Goal: Navigation & Orientation: Find specific page/section

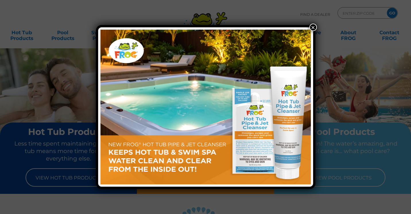
click at [313, 28] on button "×" at bounding box center [313, 27] width 7 height 7
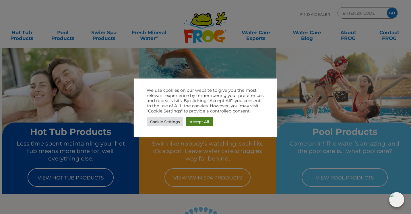
click at [197, 121] on link "Accept All" at bounding box center [199, 121] width 26 height 9
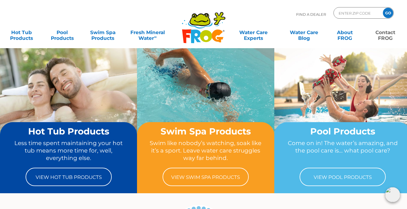
click at [386, 33] on link "Contact FROG" at bounding box center [386, 32] width 32 height 11
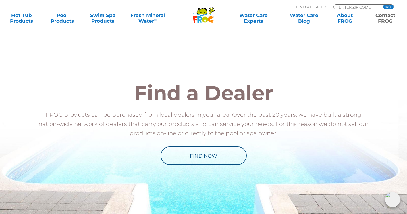
scroll to position [642, 0]
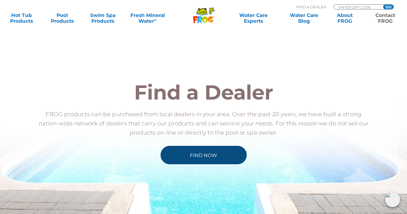
click at [205, 150] on link "Find Now" at bounding box center [203, 155] width 86 height 18
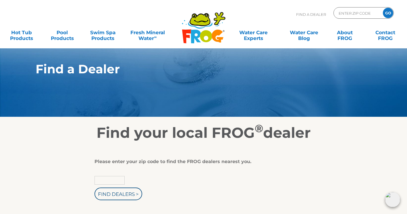
click at [104, 181] on input "text" at bounding box center [109, 180] width 30 height 9
type input "98390"
click at [114, 194] on input "Find Dealers >" at bounding box center [118, 193] width 48 height 13
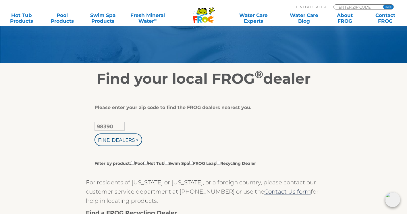
scroll to position [55, 0]
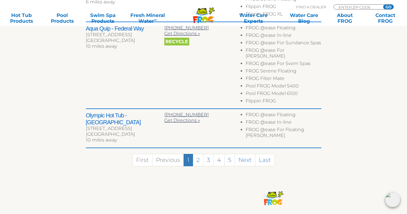
scroll to position [435, 0]
click at [199, 153] on link "2" at bounding box center [198, 159] width 11 height 12
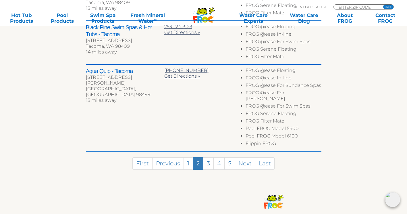
scroll to position [446, 0]
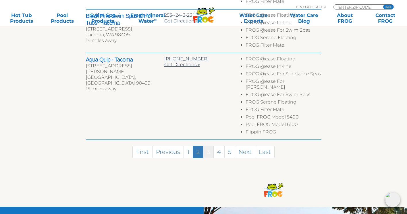
click at [208, 146] on link "3" at bounding box center [208, 152] width 11 height 12
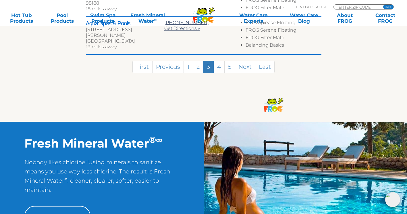
scroll to position [368, 0]
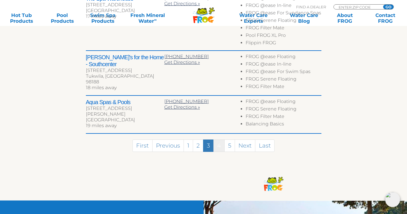
click at [220, 139] on link "4" at bounding box center [218, 145] width 11 height 12
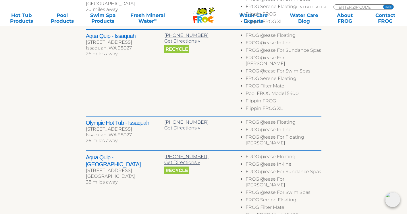
scroll to position [457, 0]
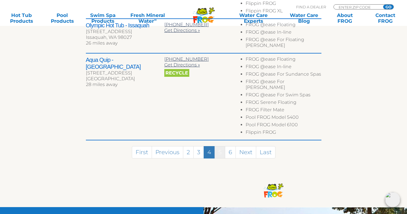
click at [220, 146] on link "5" at bounding box center [219, 152] width 11 height 12
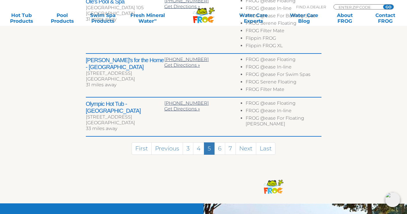
scroll to position [405, 0]
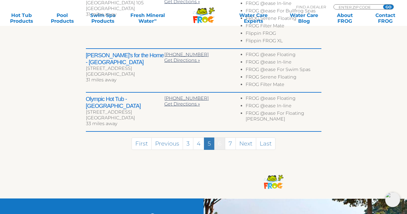
click at [218, 137] on link "6" at bounding box center [219, 143] width 11 height 12
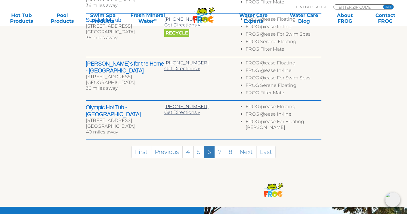
scroll to position [325, 0]
click at [218, 145] on link "7" at bounding box center [219, 151] width 11 height 12
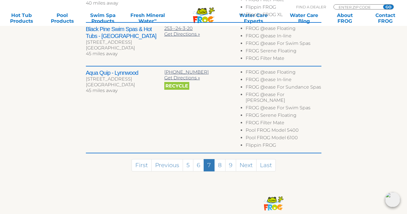
scroll to position [477, 0]
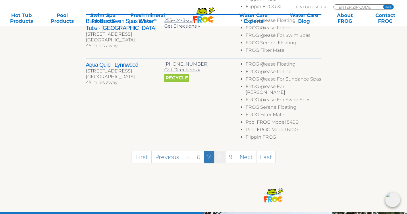
click at [220, 151] on link "8" at bounding box center [219, 157] width 11 height 12
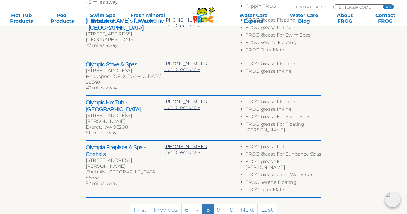
scroll to position [297, 0]
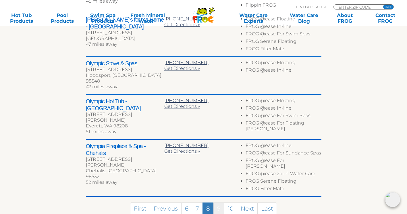
click at [218, 202] on link "9" at bounding box center [218, 208] width 11 height 12
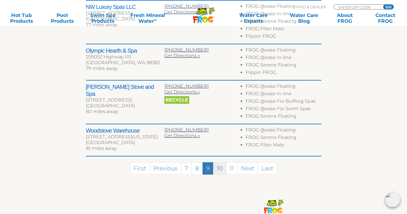
scroll to position [312, 0]
click at [218, 162] on link "10" at bounding box center [219, 168] width 13 height 12
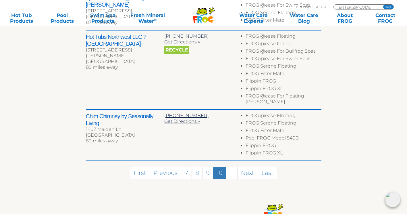
scroll to position [409, 0]
click at [233, 166] on link "11" at bounding box center [231, 172] width 11 height 12
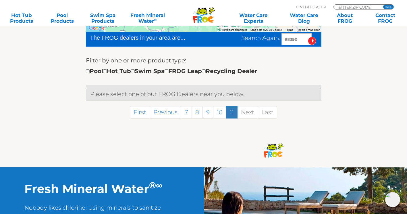
scroll to position [174, 0]
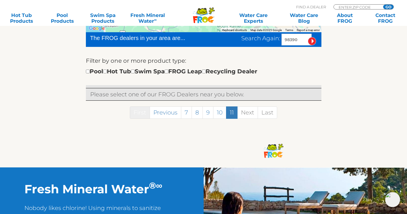
click at [140, 112] on link "First" at bounding box center [140, 112] width 20 height 12
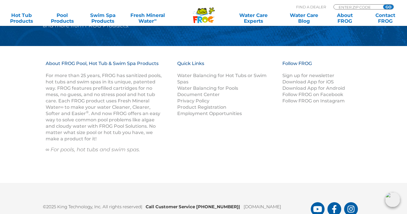
scroll to position [813, 0]
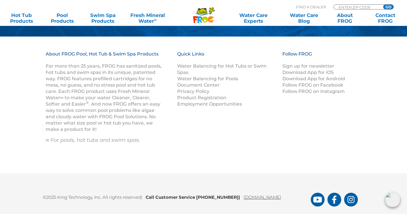
click at [248, 194] on link "[DOMAIN_NAME]" at bounding box center [262, 196] width 38 height 5
